Goal: Check status: Check status

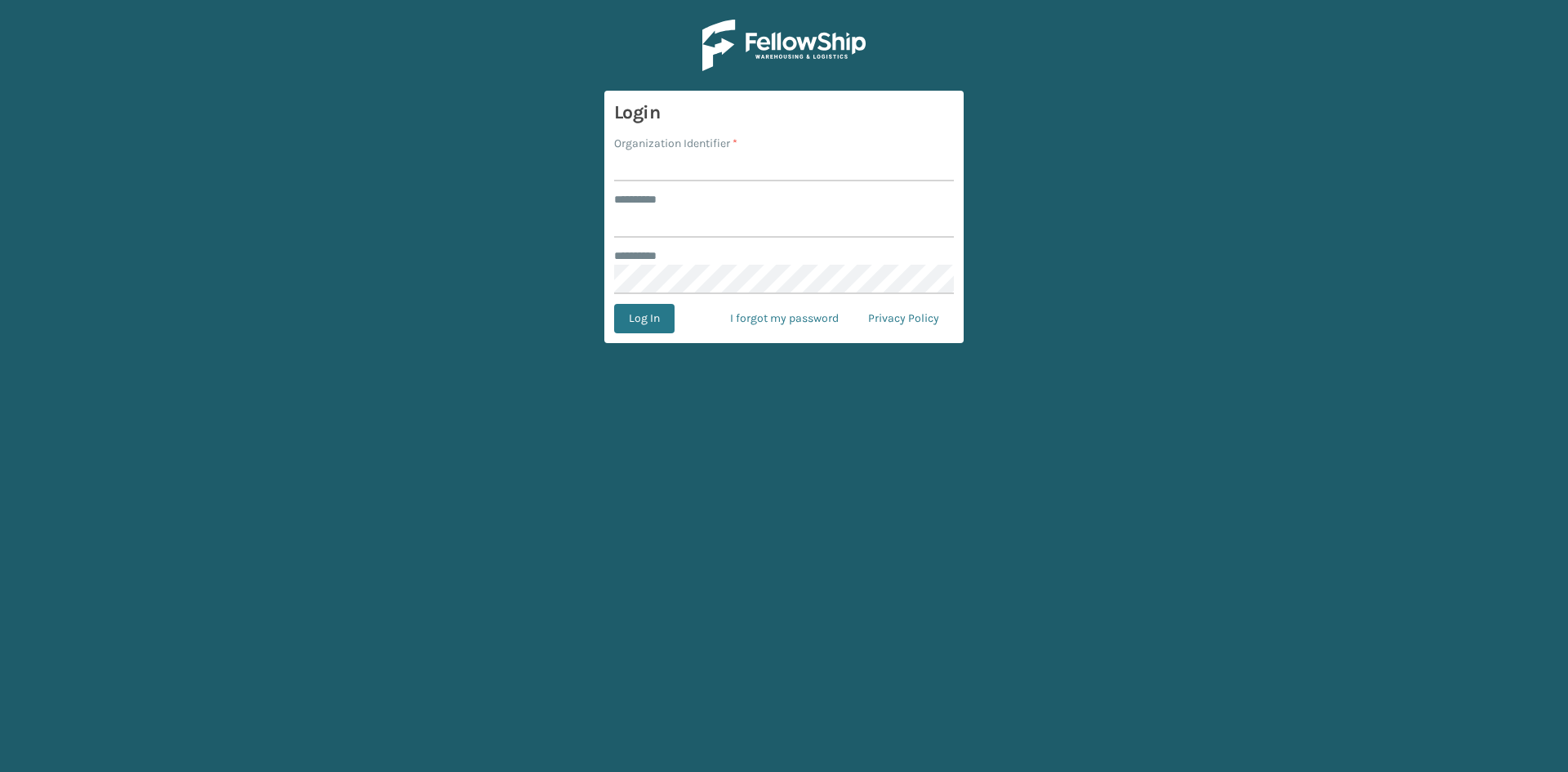
click at [757, 162] on input "Organization Identifier *" at bounding box center [784, 166] width 340 height 30
type input "superadminorganization"
type input "*********"
click at [614, 304] on button "Log In" at bounding box center [643, 318] width 60 height 30
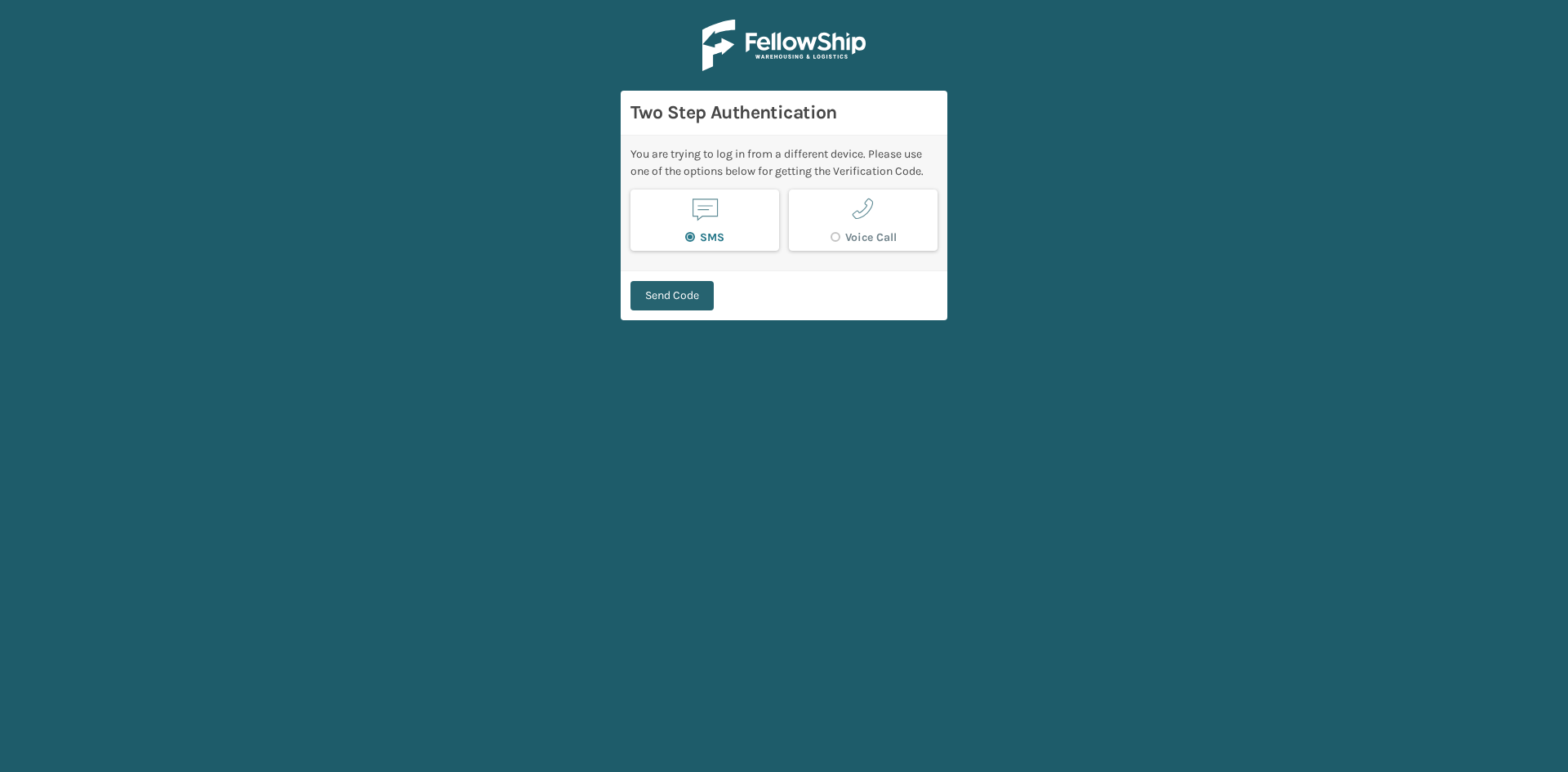
click at [693, 282] on button "Send Code" at bounding box center [672, 296] width 83 height 30
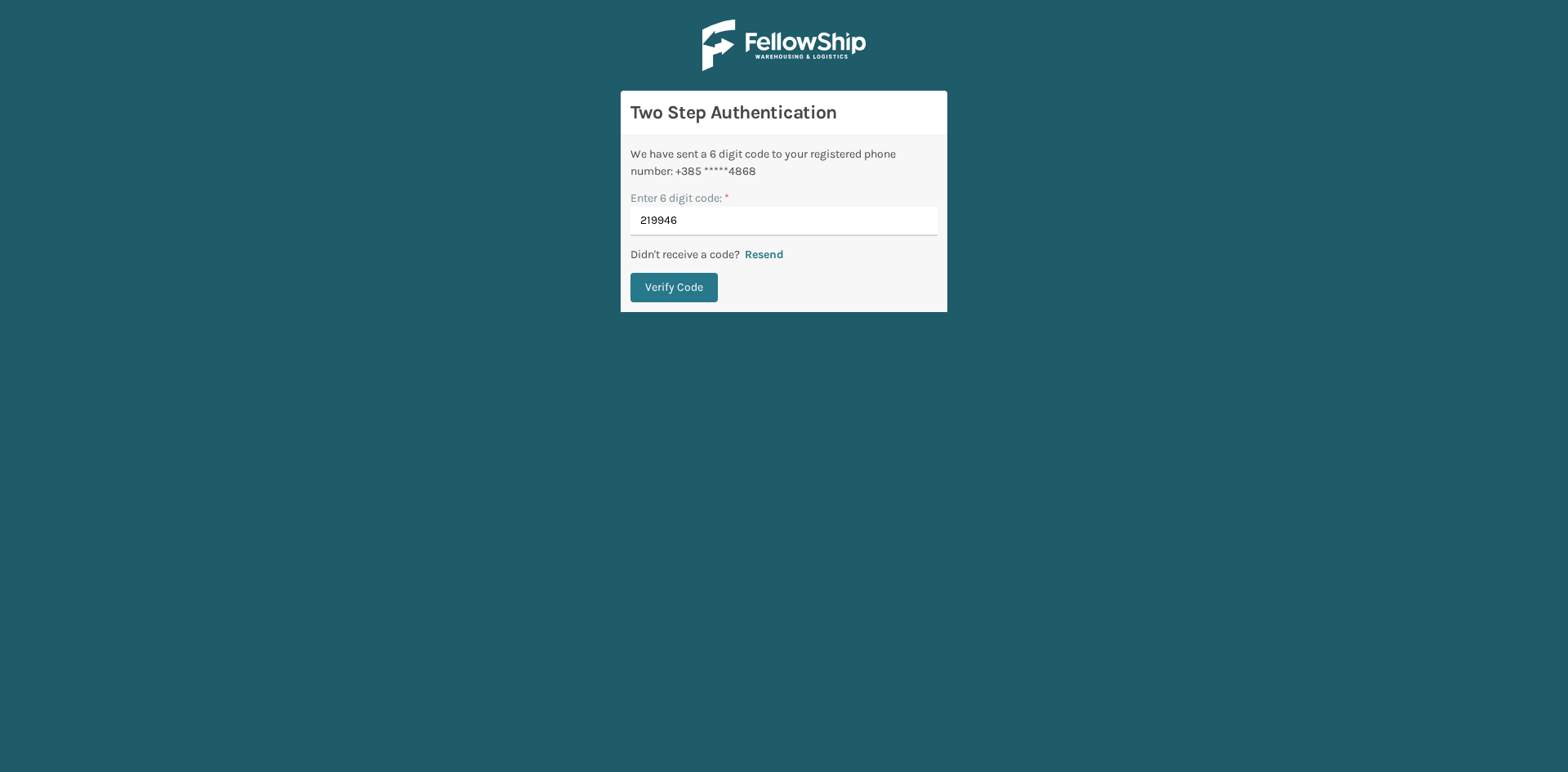
click at [630, 273] on button "Verify Code" at bounding box center [673, 287] width 87 height 30
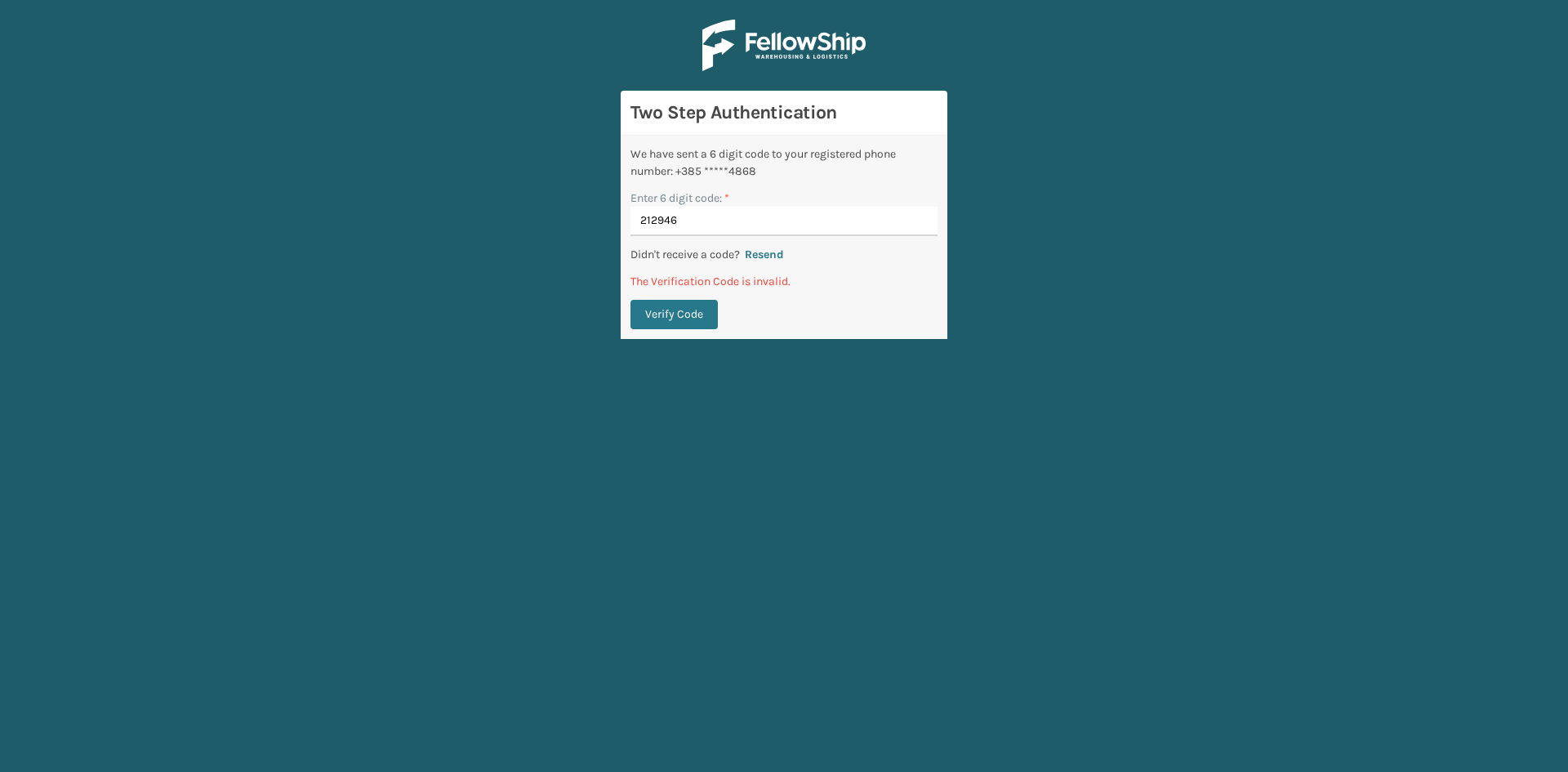
type input "212946"
click at [630, 300] on button "Verify Code" at bounding box center [673, 314] width 87 height 30
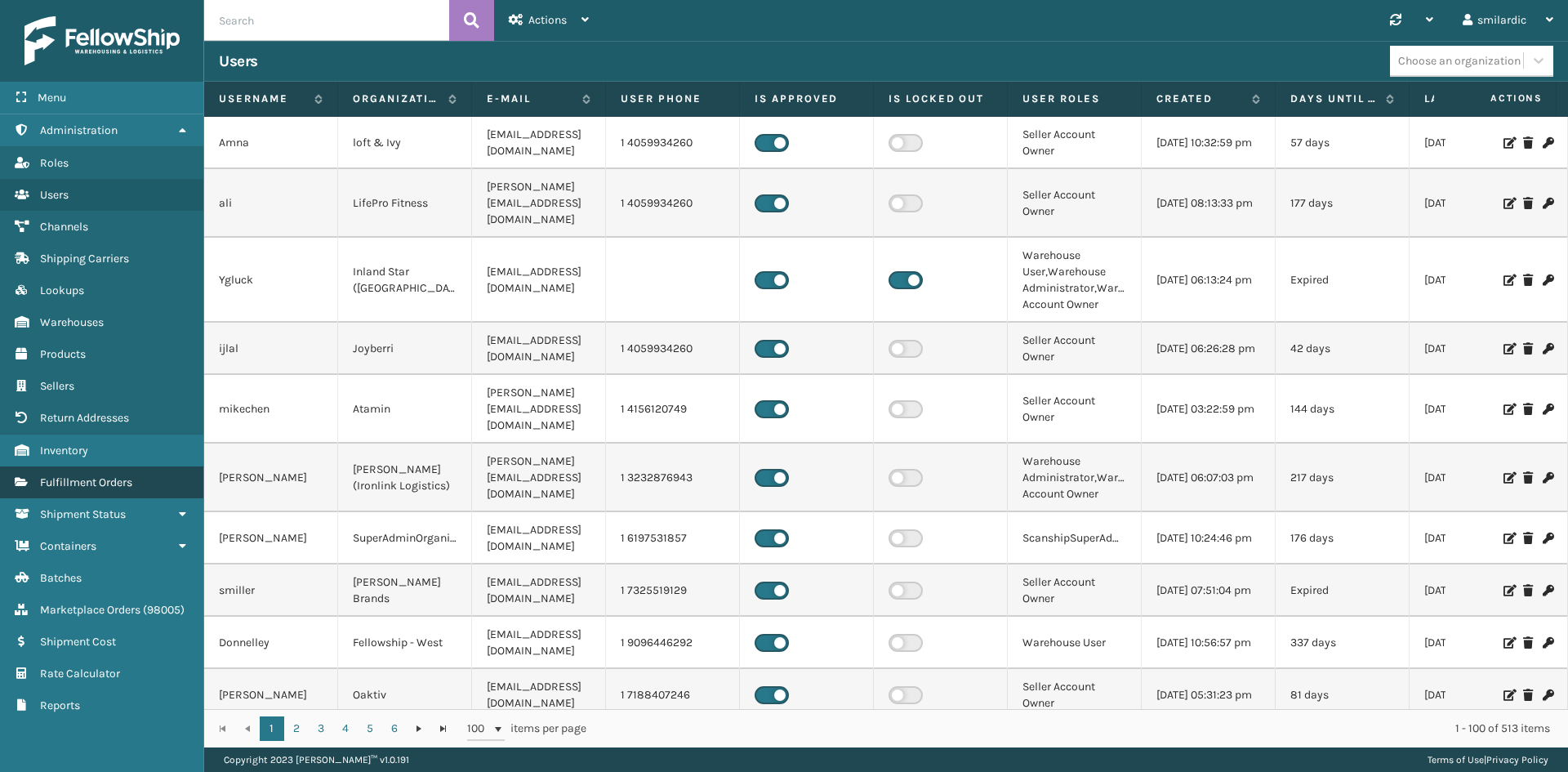
click at [110, 485] on span "Fulfillment Orders" at bounding box center [86, 482] width 93 height 14
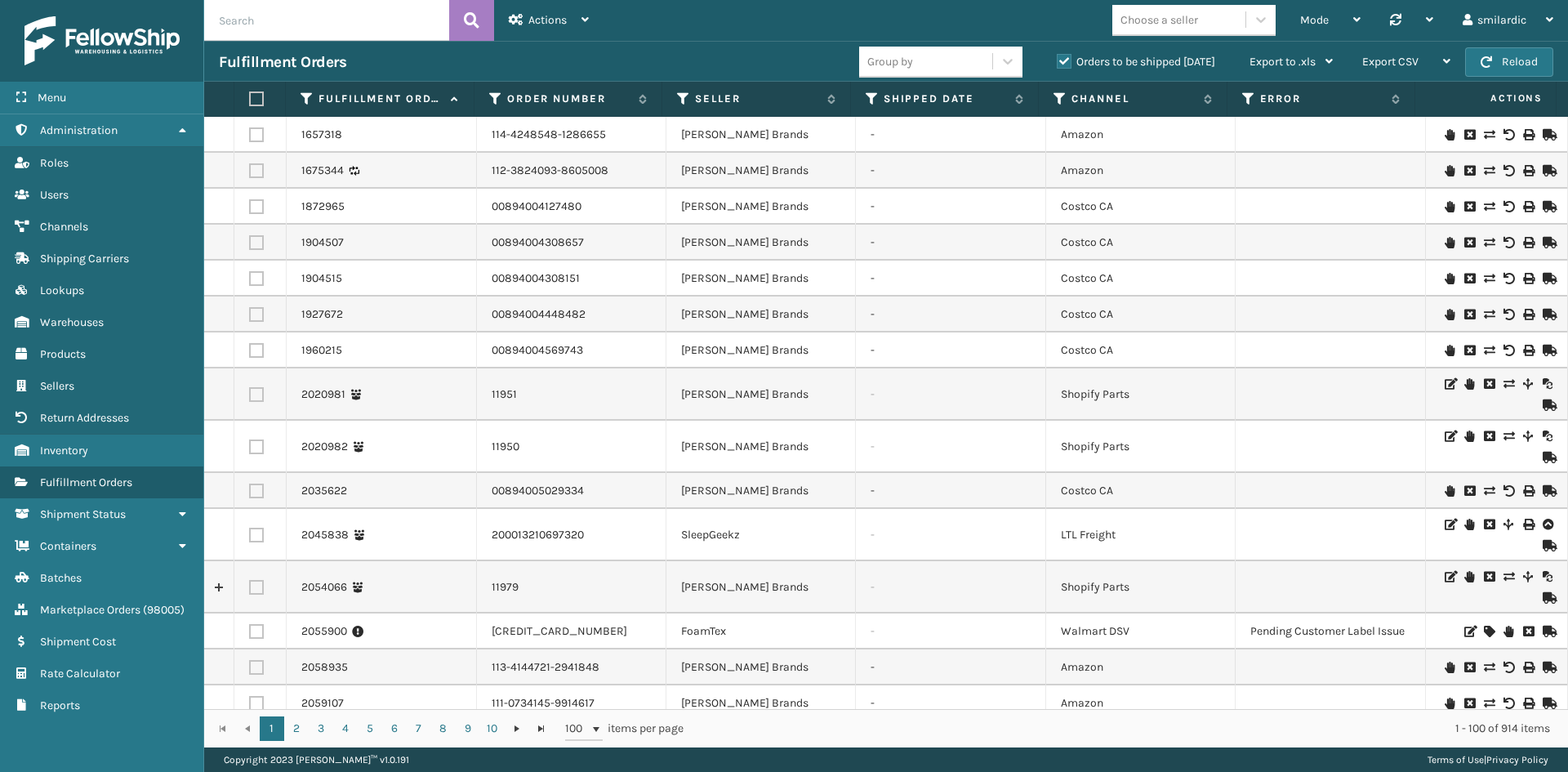
click at [624, 400] on div "11951" at bounding box center [571, 394] width 160 height 16
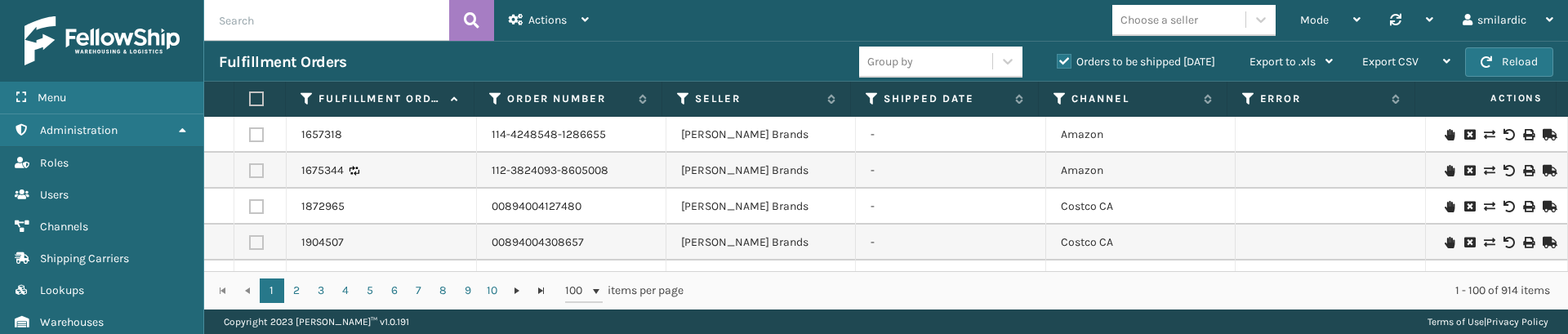
click at [1194, 204] on td "Costco CA" at bounding box center [1140, 207] width 189 height 36
